Goal: Transaction & Acquisition: Purchase product/service

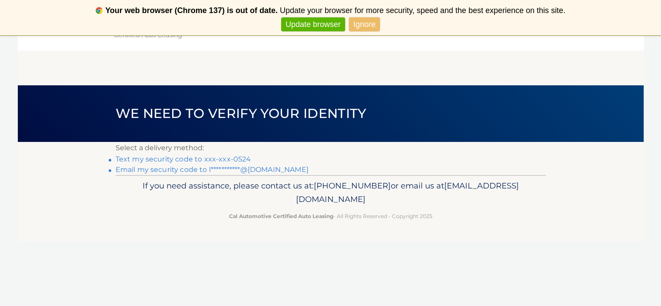
click at [137, 159] on link "Text my security code to xxx-xxx-0524" at bounding box center [184, 159] width 136 height 8
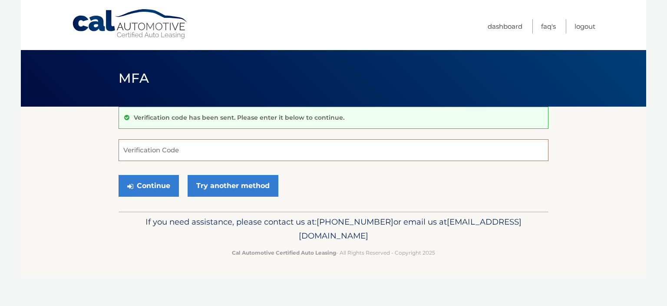
click at [144, 144] on input "Verification Code" at bounding box center [334, 150] width 430 height 22
type input "717595"
click at [148, 183] on button "Continue" at bounding box center [149, 186] width 60 height 22
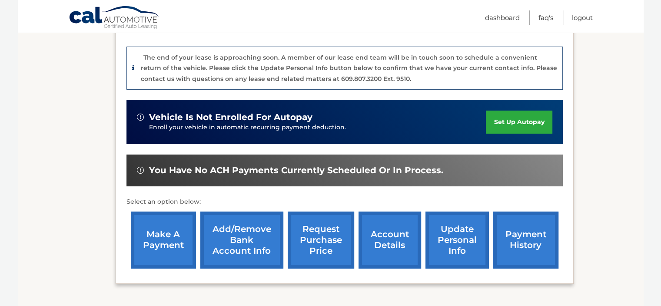
scroll to position [261, 0]
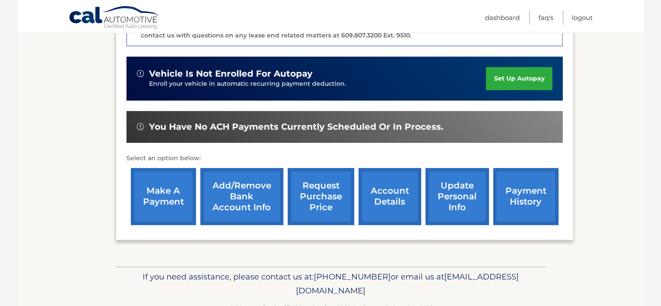
click at [162, 181] on link "make a payment" at bounding box center [163, 196] width 65 height 57
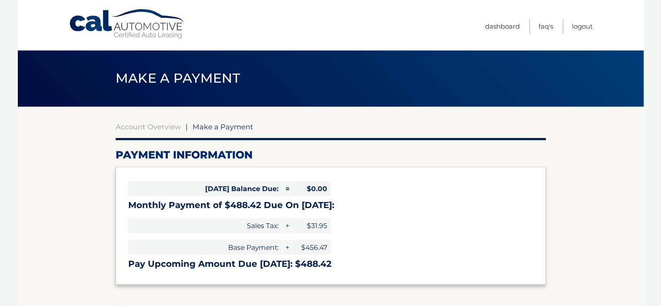
select select "YTc1YjkyNmMtMzJhNS00NzE4LWI2MmYtMWI5YjM5ZDMxNDkx"
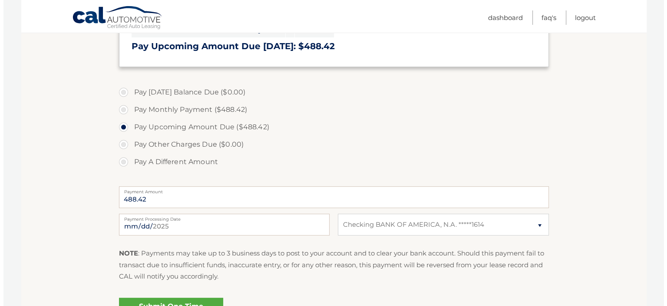
scroll to position [261, 0]
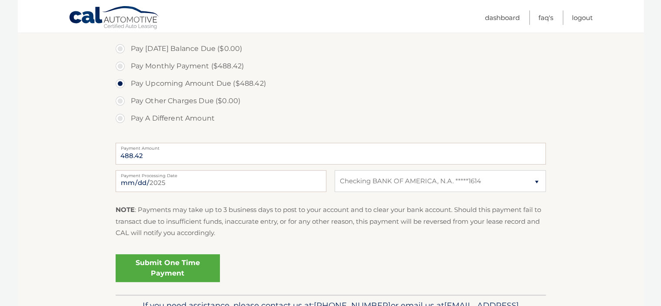
click at [179, 264] on link "Submit One Time Payment" at bounding box center [168, 268] width 104 height 28
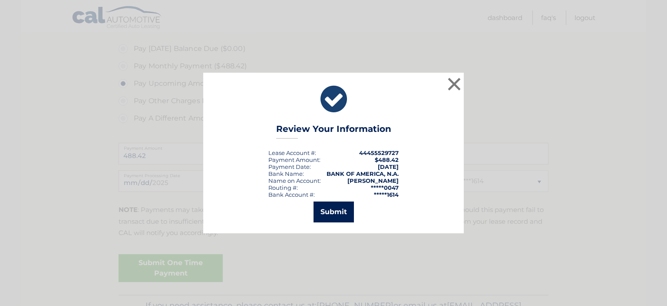
click at [332, 208] on button "Submit" at bounding box center [334, 211] width 40 height 21
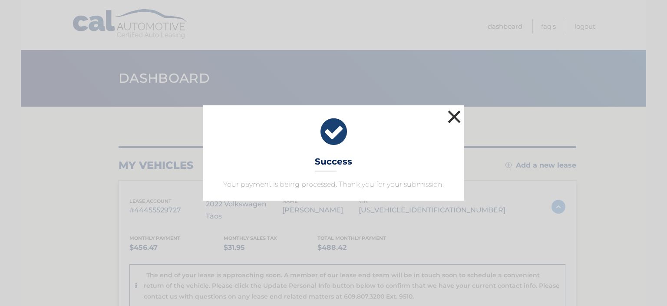
click at [457, 114] on button "×" at bounding box center [454, 116] width 17 height 17
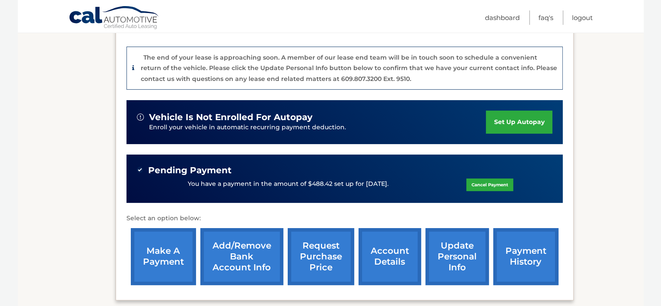
scroll to position [290, 0]
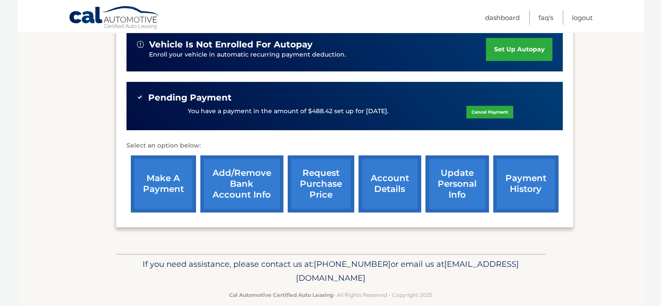
click at [521, 173] on link "payment history" at bounding box center [525, 183] width 65 height 57
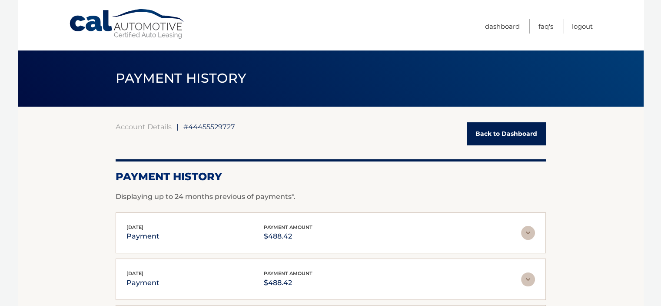
click at [495, 134] on link "Back to Dashboard" at bounding box center [506, 133] width 79 height 23
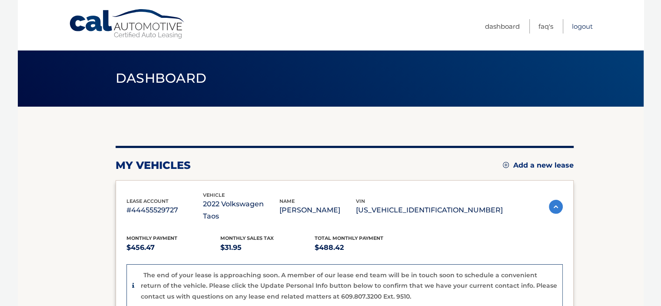
click at [580, 26] on link "Logout" at bounding box center [582, 26] width 21 height 14
